Goal: Transaction & Acquisition: Purchase product/service

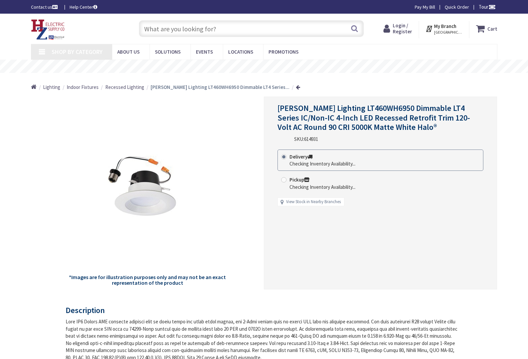
type input "[PERSON_NAME], [GEOGRAPHIC_DATA], [GEOGRAPHIC_DATA], [GEOGRAPHIC_DATA]"
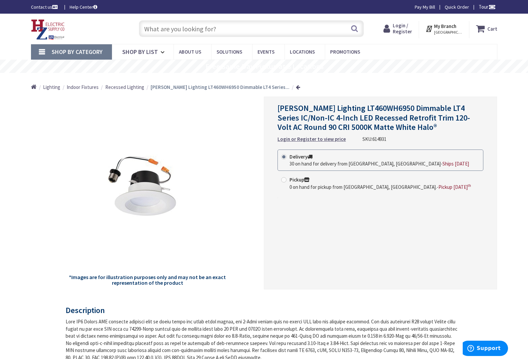
click at [311, 162] on span "30 on hand for delivery from [GEOGRAPHIC_DATA], [GEOGRAPHIC_DATA]" at bounding box center [365, 164] width 151 height 6
click at [287, 159] on input "Delivery 30 on hand for delivery from [GEOGRAPHIC_DATA], [GEOGRAPHIC_DATA] - Sh…" at bounding box center [285, 157] width 4 height 4
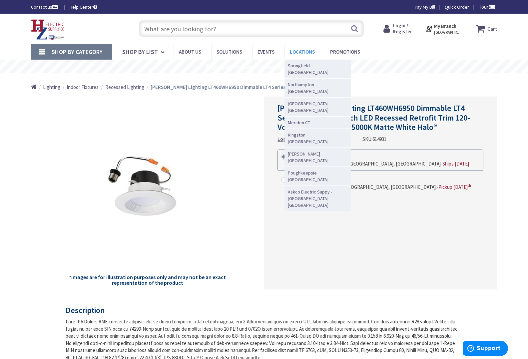
click at [301, 55] on span "Locations" at bounding box center [302, 52] width 25 height 6
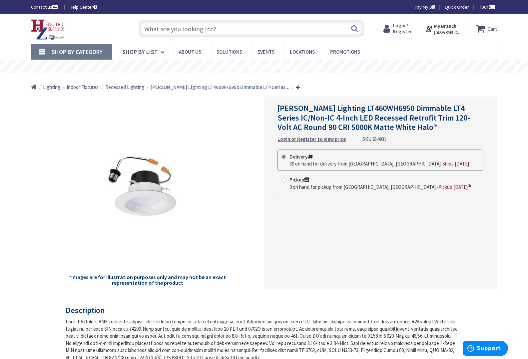
click at [348, 206] on div "Delivery 30 on hand for delivery from [GEOGRAPHIC_DATA], [GEOGRAPHIC_DATA] - Sh…" at bounding box center [381, 178] width 206 height 57
